Goal: Task Accomplishment & Management: Use online tool/utility

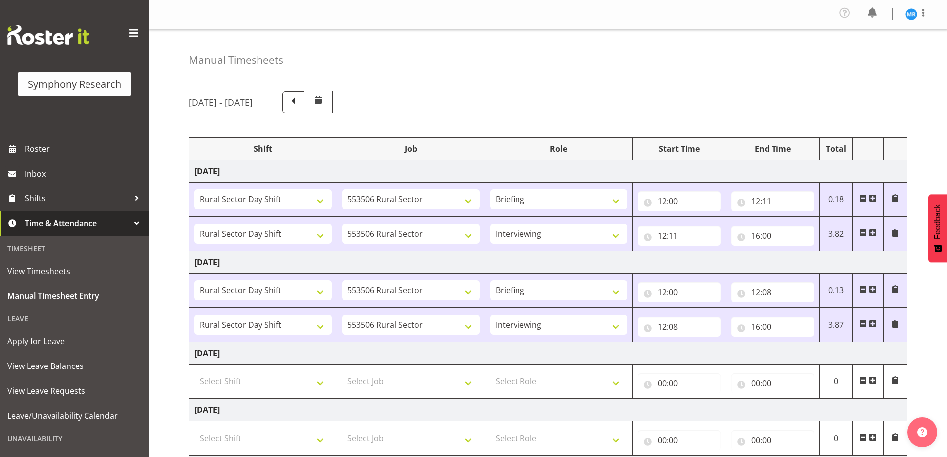
select select "81297"
select select "10587"
select select "81297"
select select "10587"
select select "47"
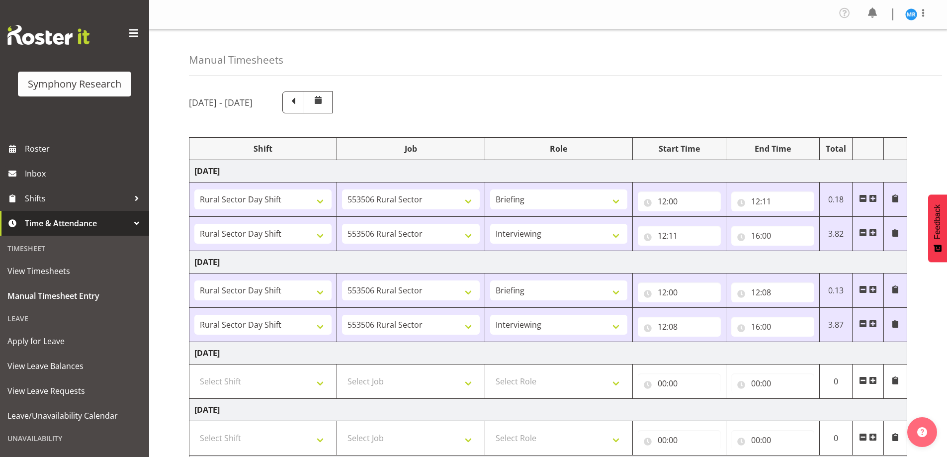
select select "81297"
select select "10587"
select select "81297"
select select "10587"
select select "47"
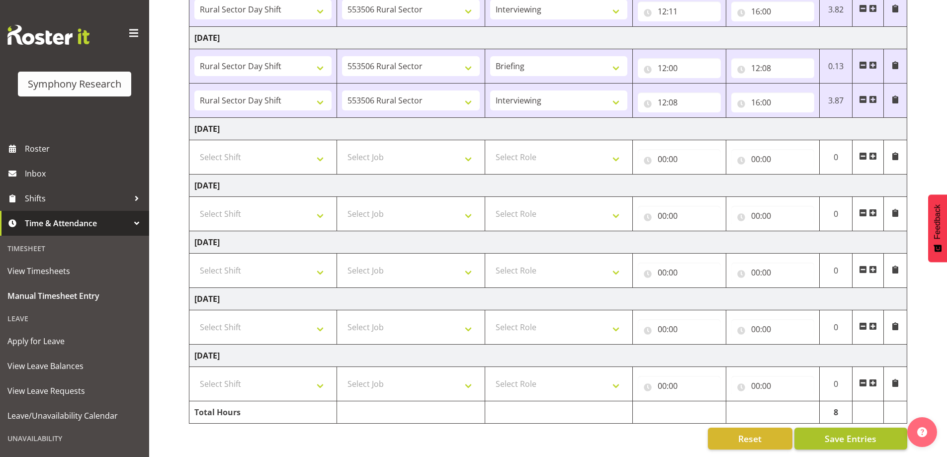
click at [842, 432] on span "Save Entries" at bounding box center [851, 438] width 52 height 13
click at [859, 432] on span "Save Entries" at bounding box center [851, 438] width 52 height 13
